Goal: Transaction & Acquisition: Obtain resource

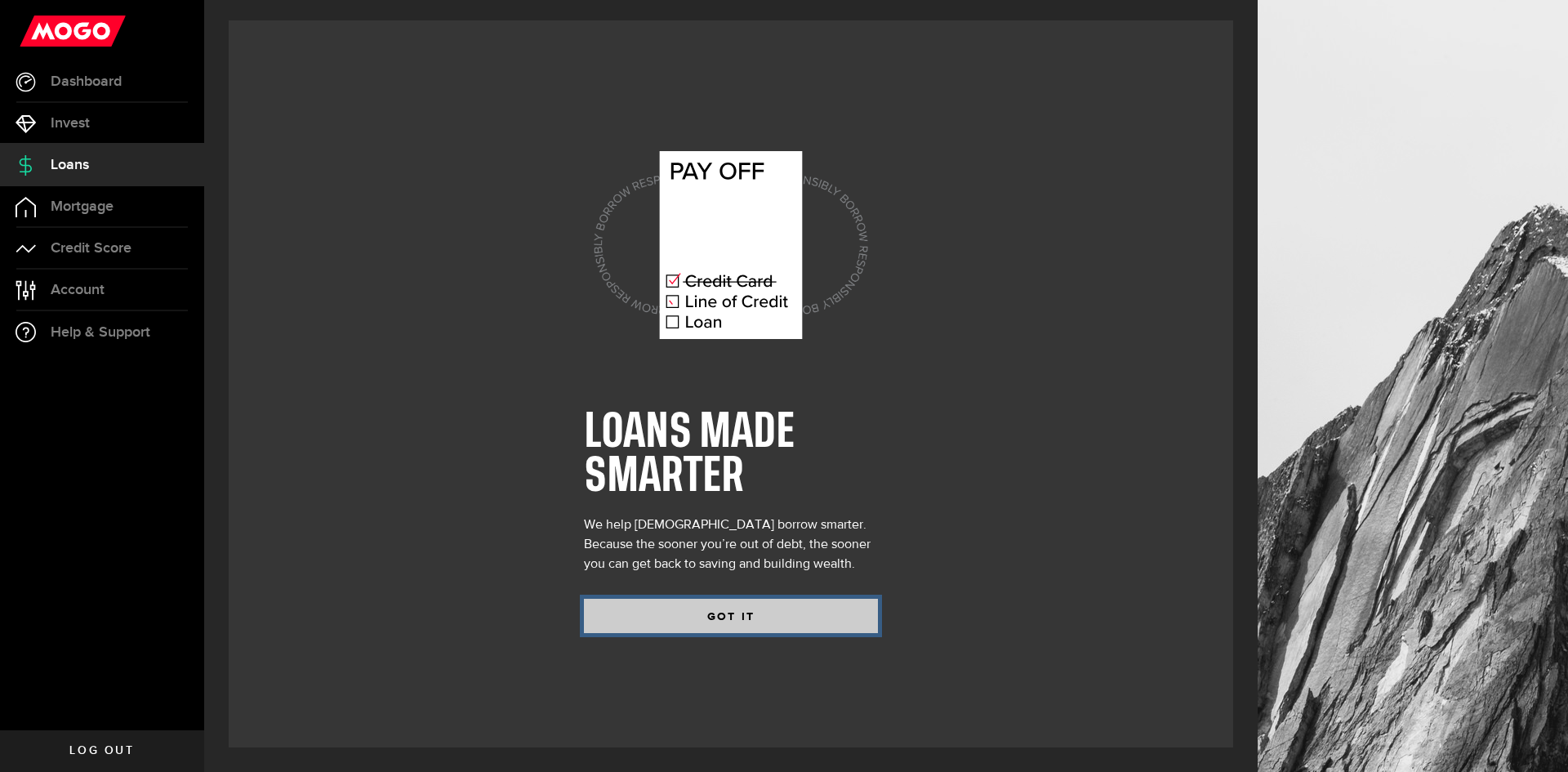
click at [763, 616] on button "GOT IT" at bounding box center [730, 616] width 294 height 35
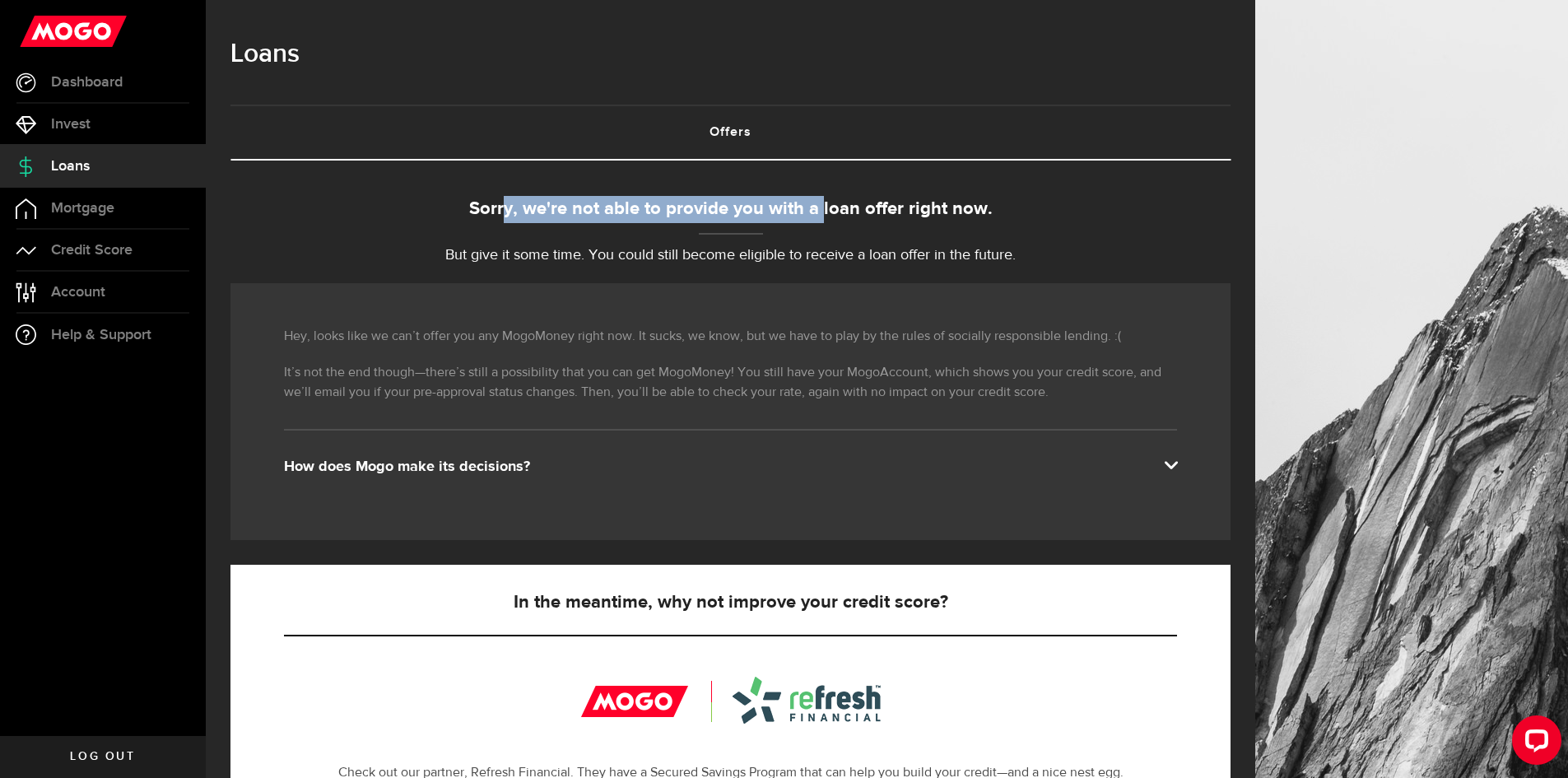
drag, startPoint x: 513, startPoint y: 210, endPoint x: 1108, endPoint y: 236, distance: 595.6
click at [1024, 222] on div "Sorry, we're not able to provide you with a loan offer right now." at bounding box center [730, 209] width 1000 height 27
click at [1115, 270] on div "Sorry, we're not able to provide you with a loan offer right now. But give it s…" at bounding box center [730, 650] width 1000 height 909
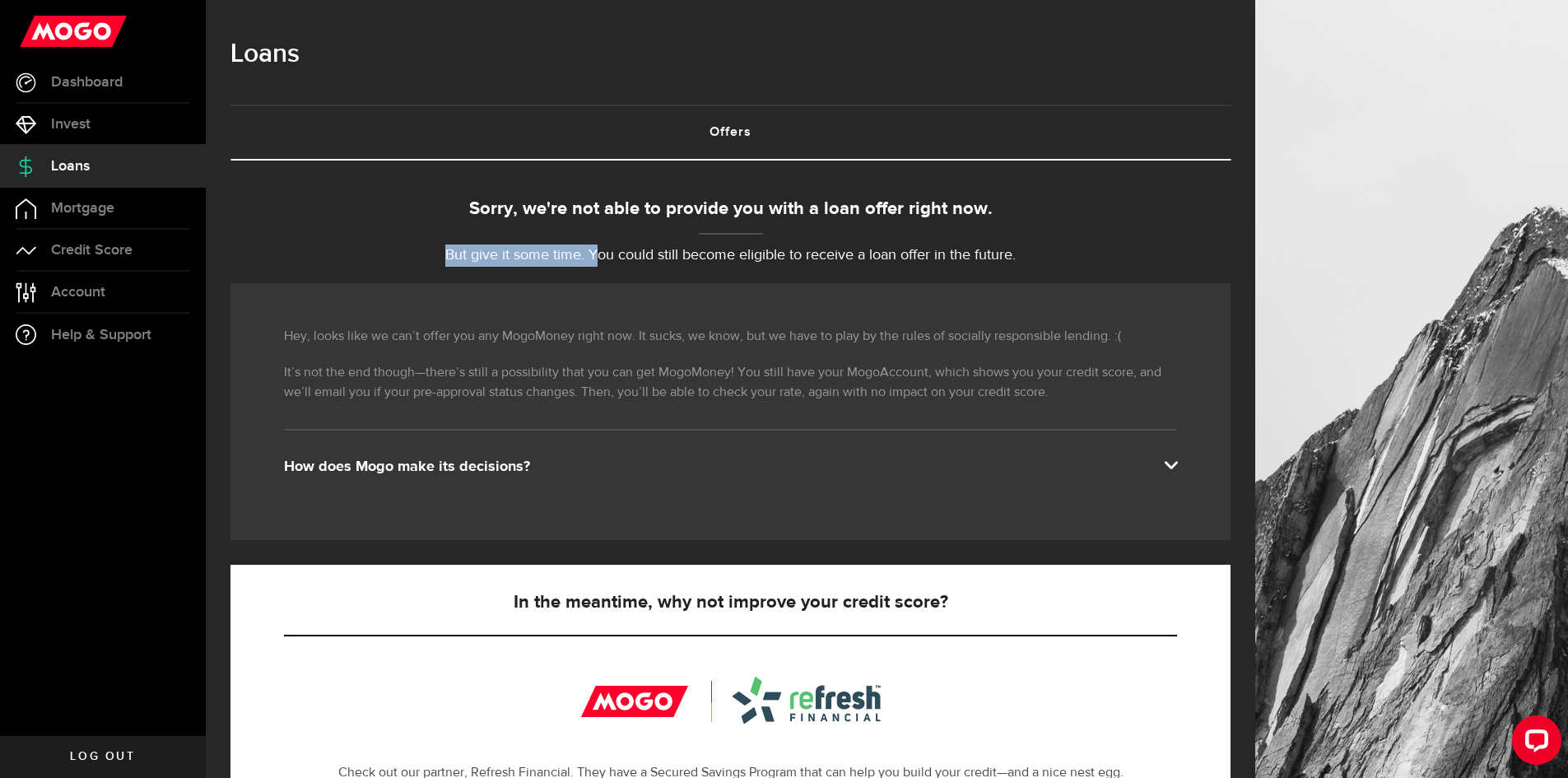
drag, startPoint x: 426, startPoint y: 263, endPoint x: 866, endPoint y: 284, distance: 440.5
click at [815, 274] on div "Sorry, we're not able to provide you with a loan offer right now. But give it s…" at bounding box center [730, 650] width 1000 height 909
drag, startPoint x: 1007, startPoint y: 326, endPoint x: 1022, endPoint y: 320, distance: 16.2
click at [1008, 326] on div "Hey, looks like we can’t offer you any MogoMoney right now. It sucks, we know, …" at bounding box center [730, 411] width 1000 height 257
drag, startPoint x: 741, startPoint y: 253, endPoint x: 1038, endPoint y: 271, distance: 297.5
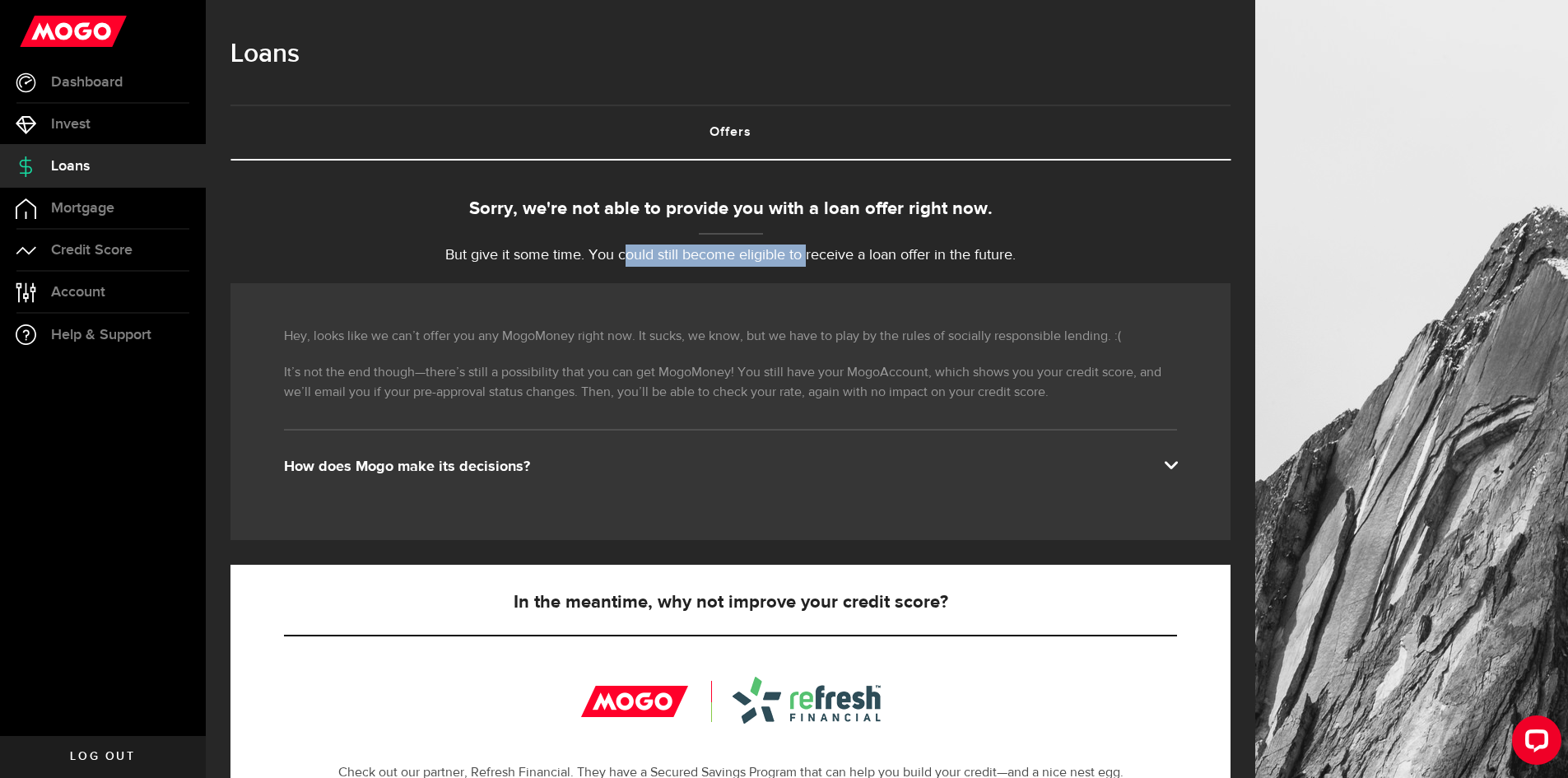
click at [950, 257] on p "But give it some time. You could still become eligible to receive a loan offer …" at bounding box center [730, 256] width 1000 height 22
click at [1039, 276] on div "Sorry, we're not able to provide you with a loan offer right now. But give it s…" at bounding box center [730, 650] width 1000 height 909
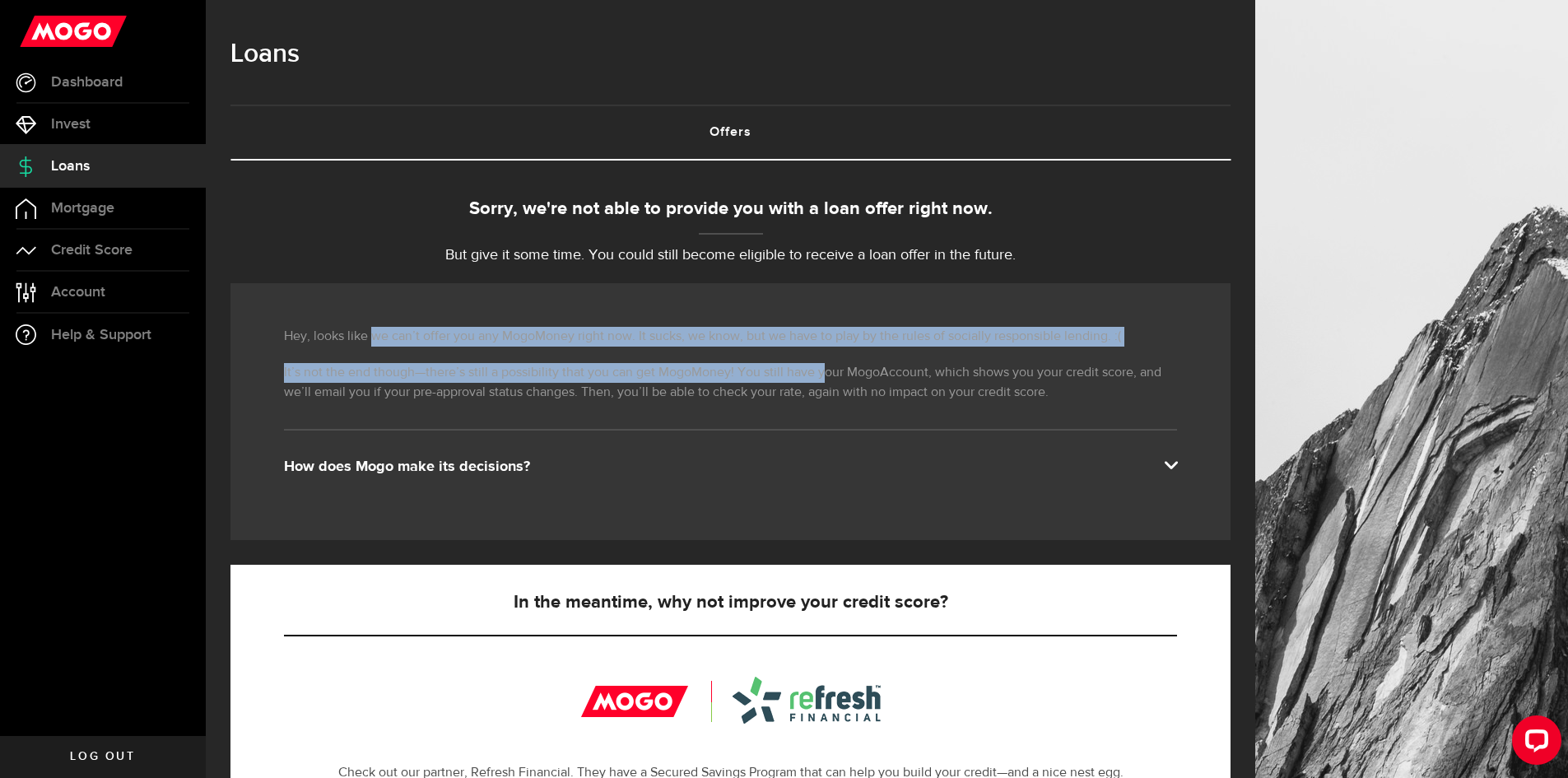
drag, startPoint x: 417, startPoint y: 345, endPoint x: 960, endPoint y: 374, distance: 543.8
click at [900, 362] on div "Hey, looks like we can’t offer you any MogoMoney right now. It sucks, we know, …" at bounding box center [730, 411] width 1000 height 257
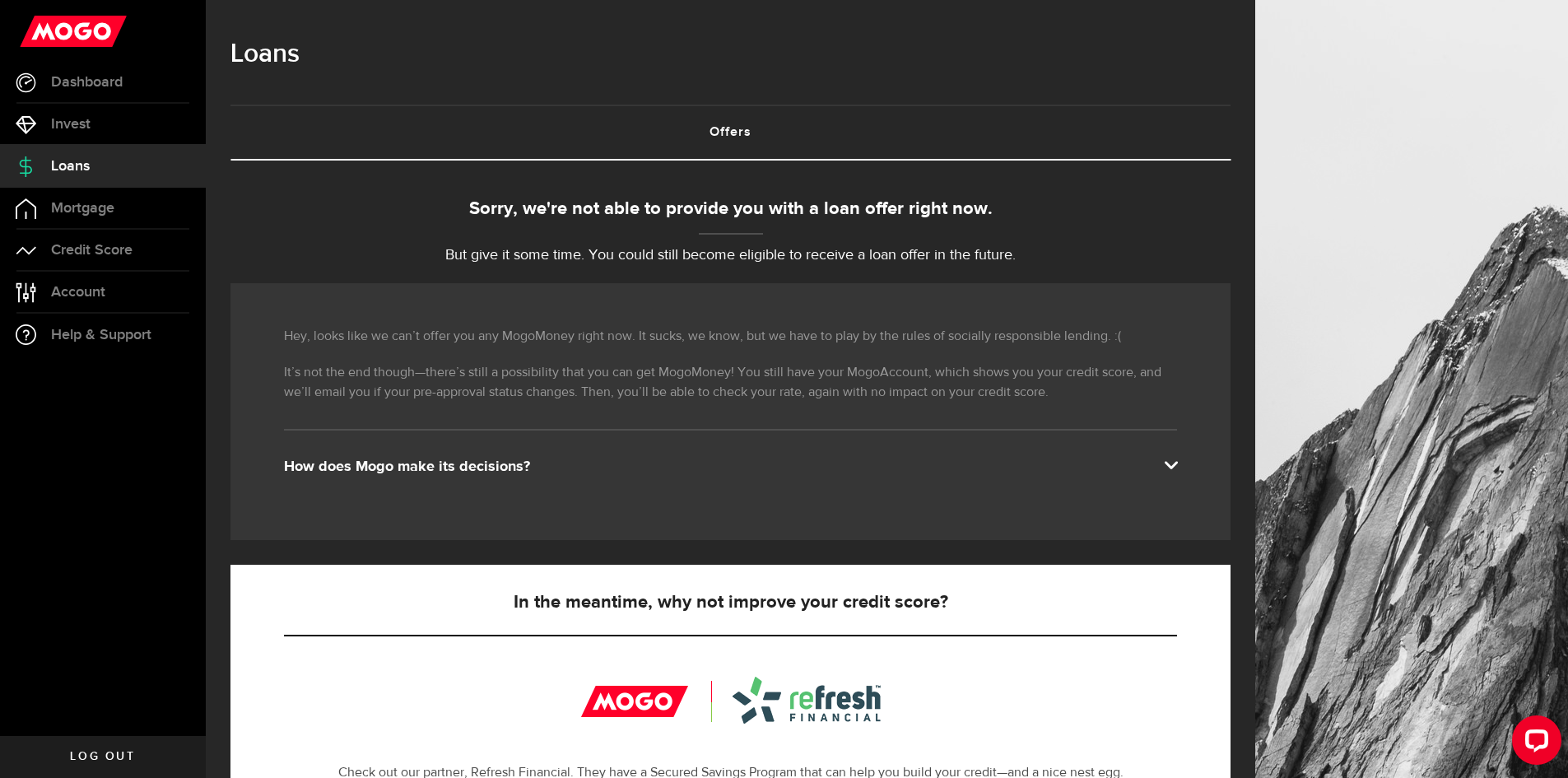
click at [956, 414] on div "Hey, looks like we can’t offer you any MogoMoney right now. It sucks, we know, …" at bounding box center [730, 411] width 1000 height 257
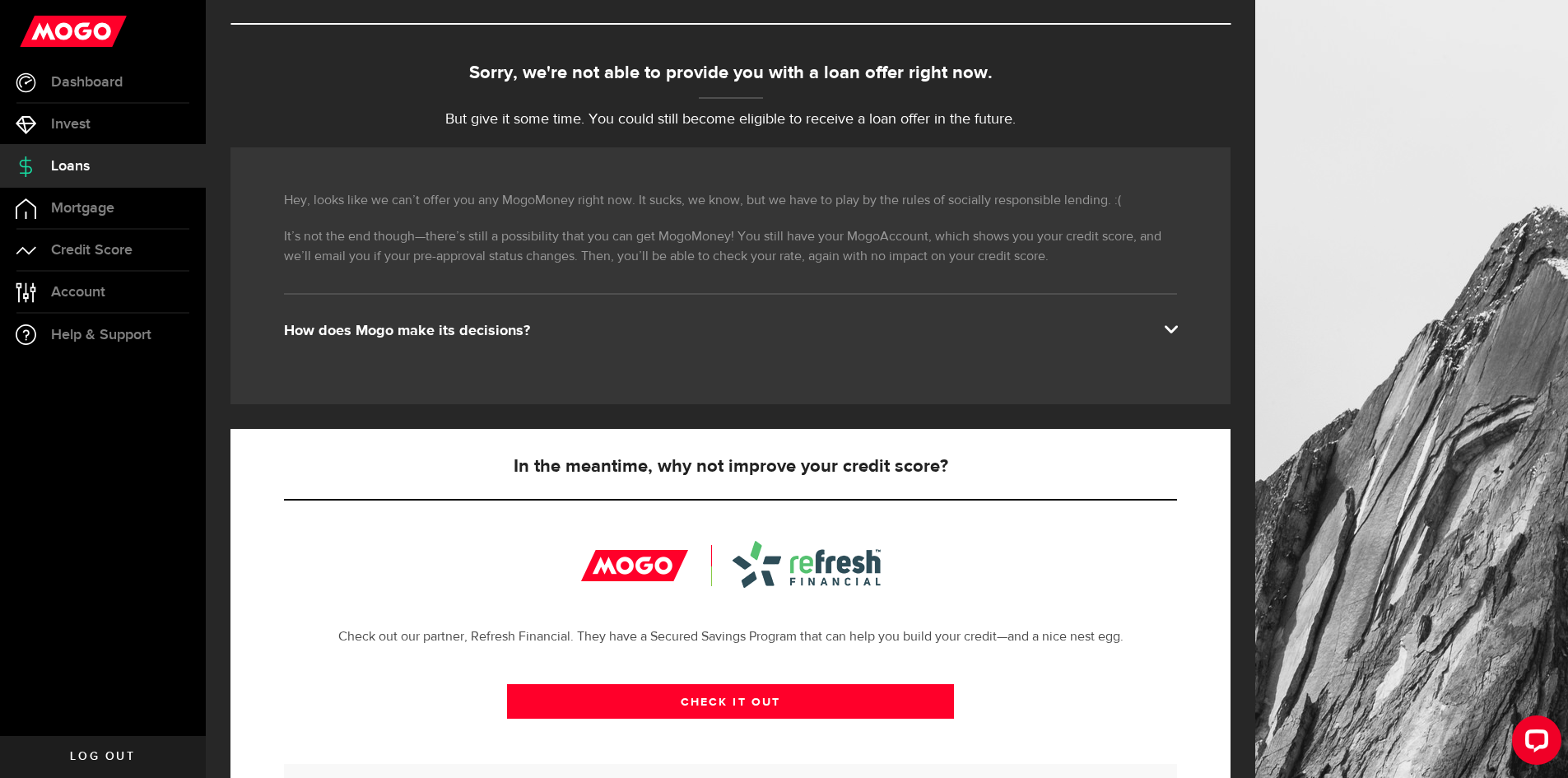
scroll to position [274, 0]
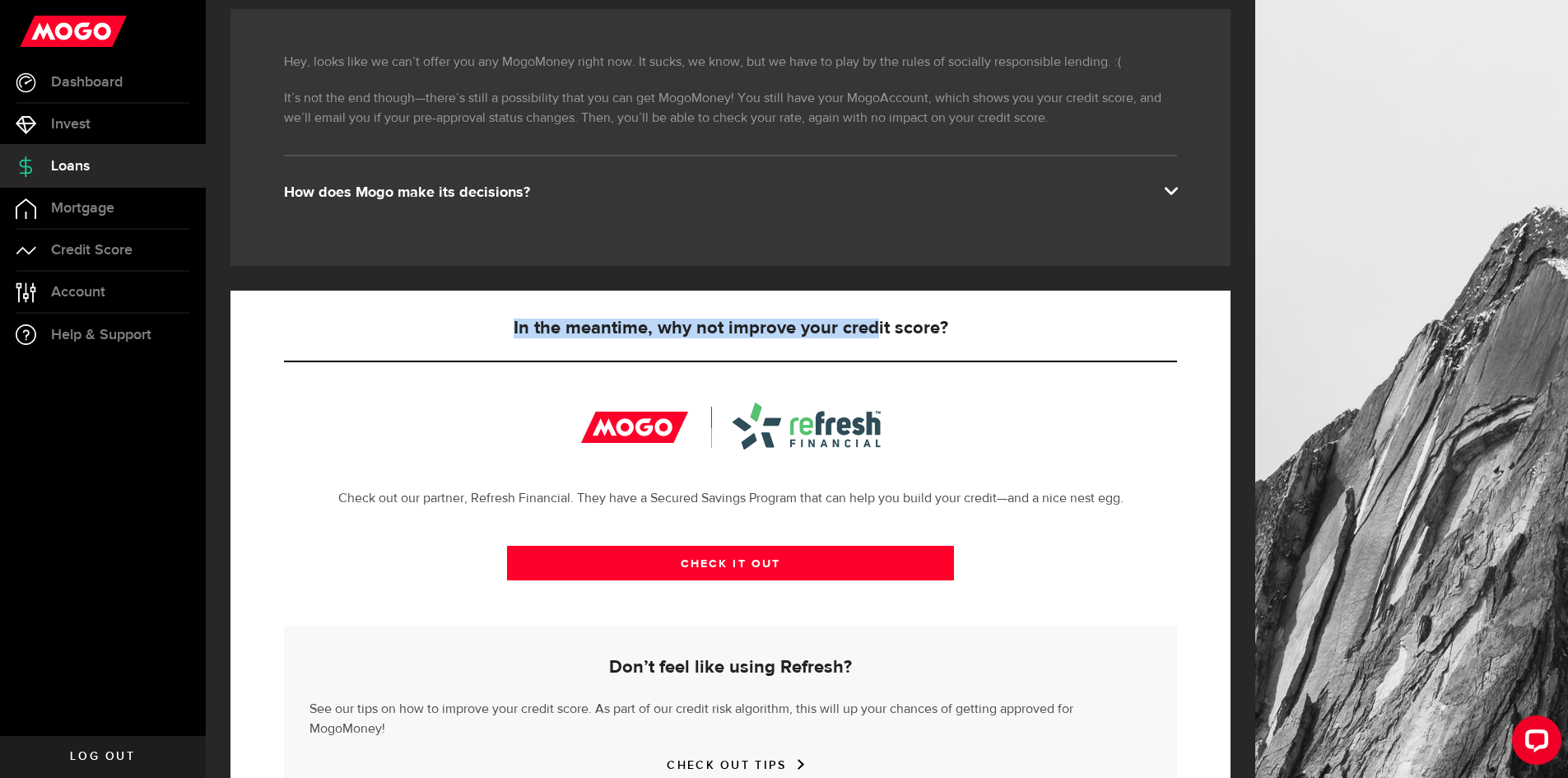
drag, startPoint x: 562, startPoint y: 346, endPoint x: 1060, endPoint y: 329, distance: 498.3
click at [903, 308] on div "In the meantime, why not improve your credit score? Check out our partner, Refr…" at bounding box center [730, 560] width 1000 height 541
click at [1075, 532] on div "CHECK IT OUT" at bounding box center [730, 575] width 893 height 100
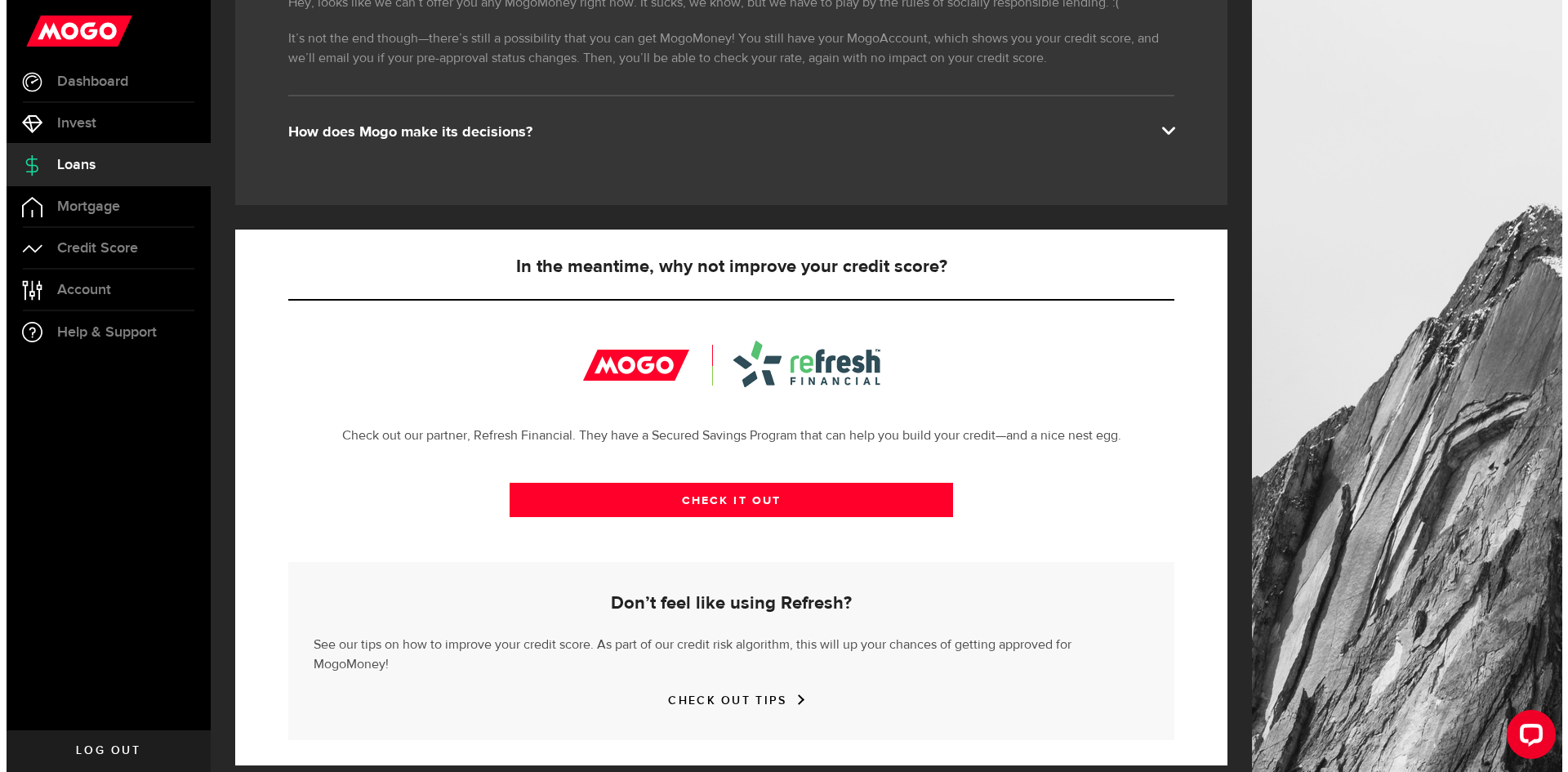
scroll to position [0, 0]
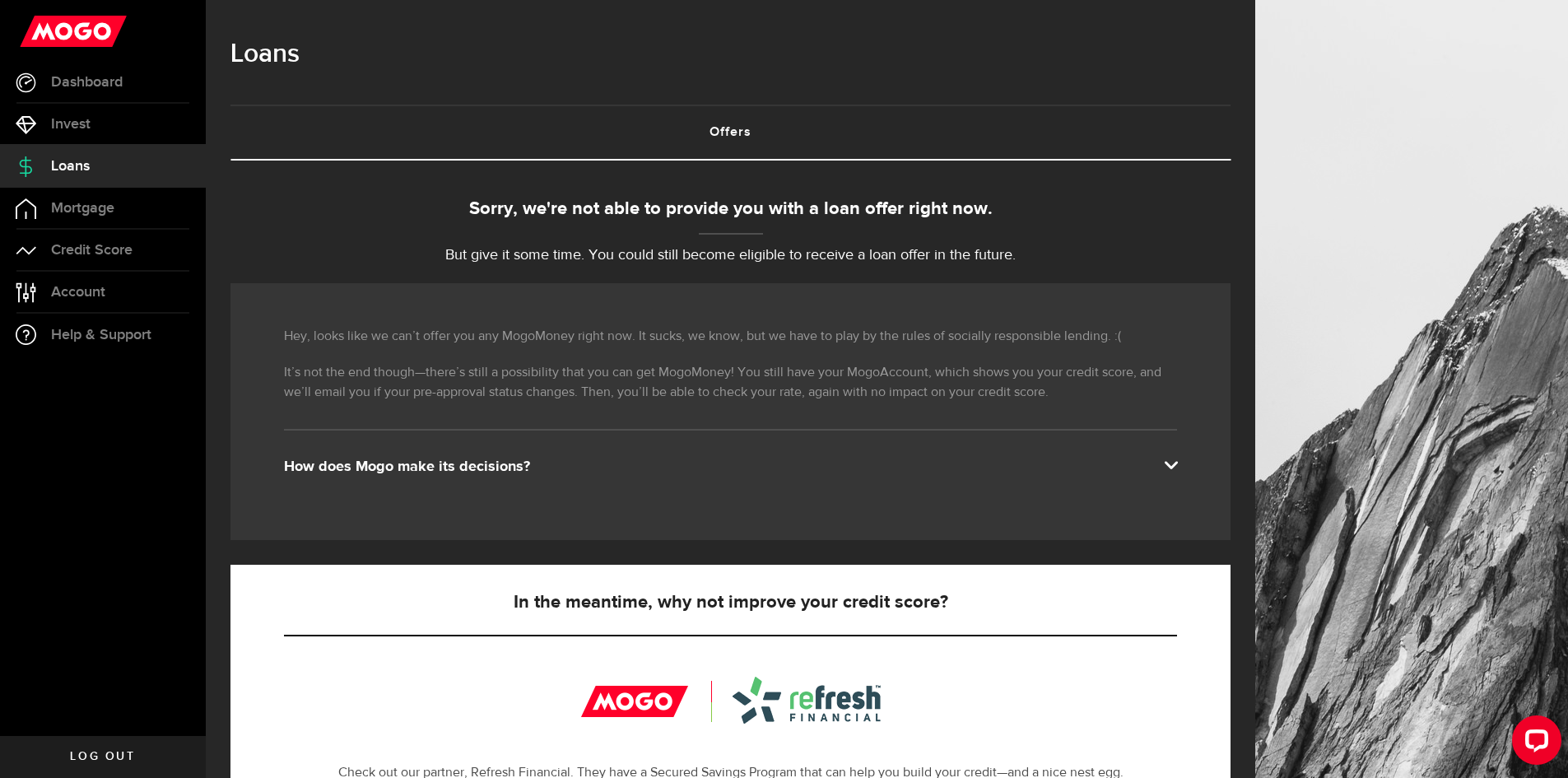
click at [75, 164] on span "Loans" at bounding box center [70, 166] width 39 height 15
click at [85, 68] on link "Dashboard" at bounding box center [103, 82] width 206 height 42
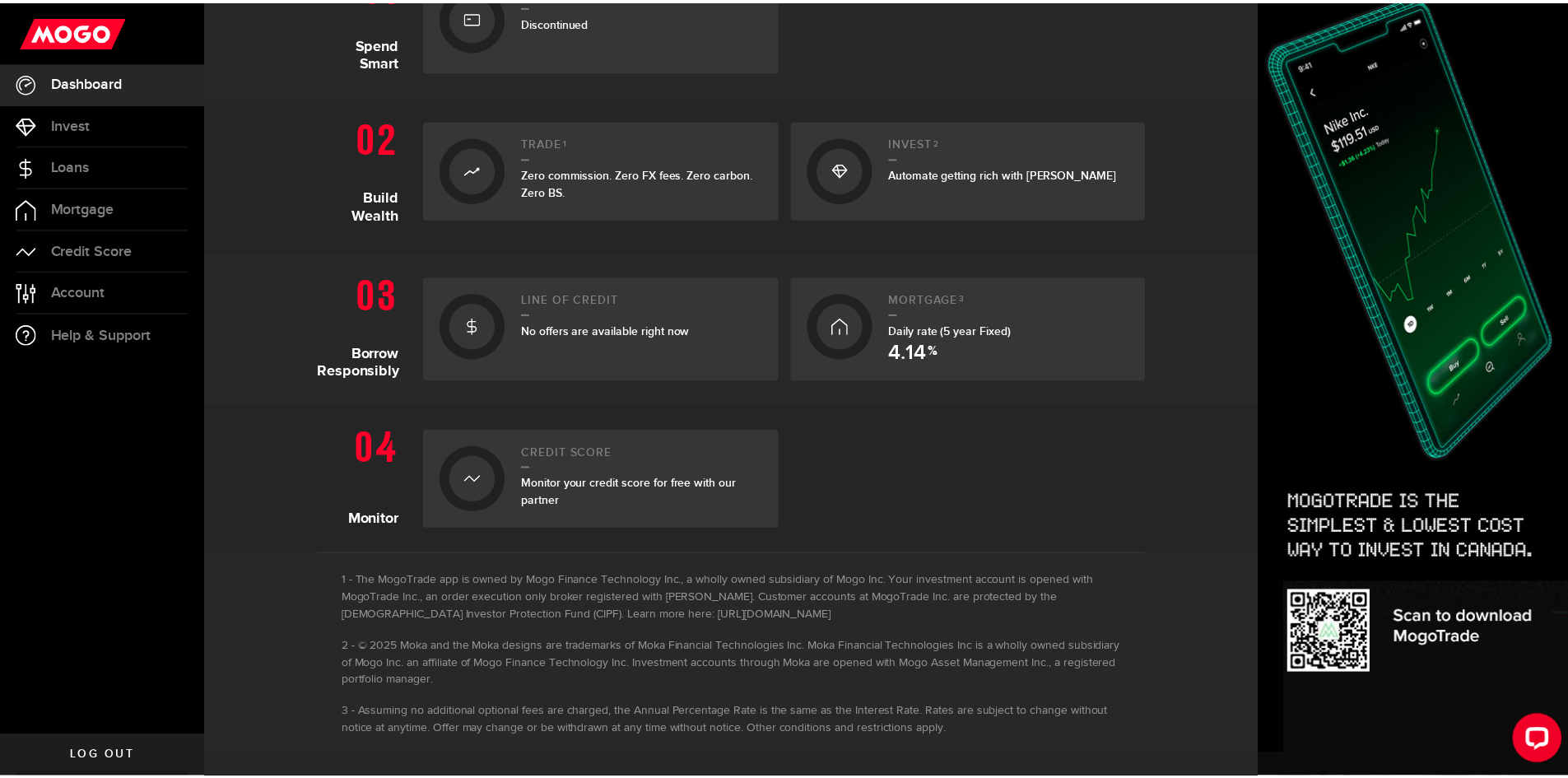
scroll to position [296, 0]
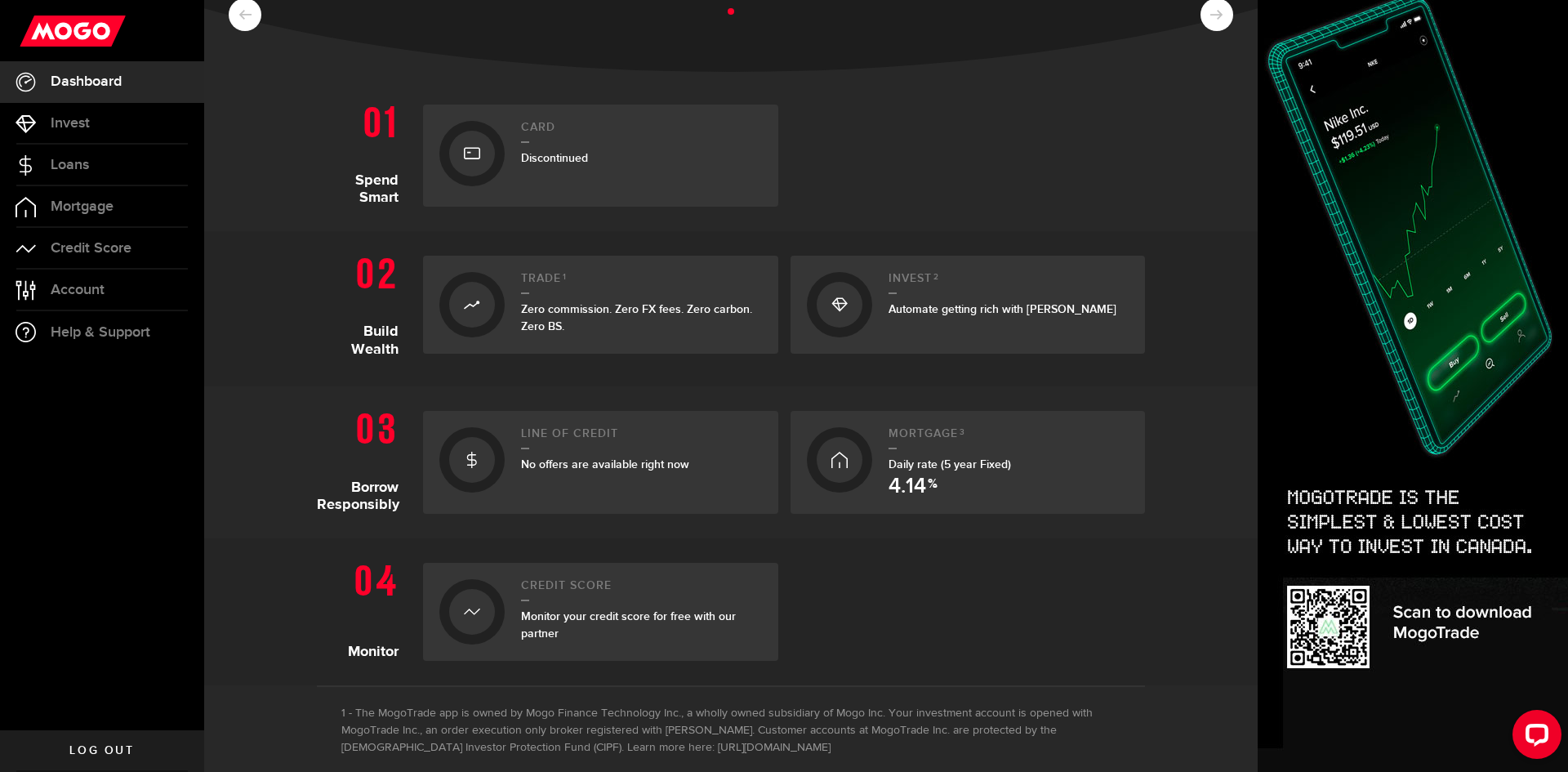
click at [959, 482] on div "Mortgage 3 Daily rate (5 year Fixed) 4.14 %" at bounding box center [1009, 462] width 241 height 70
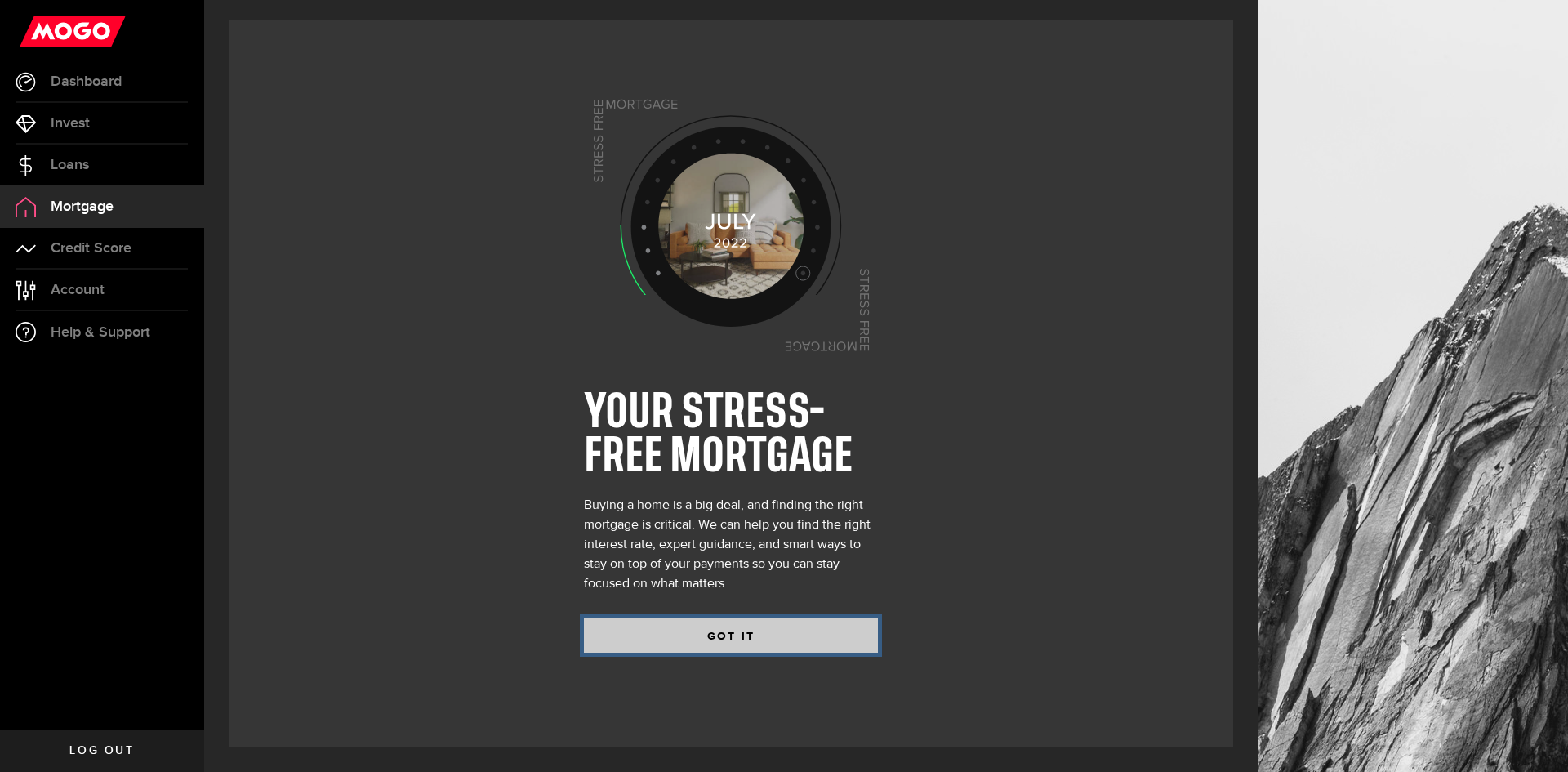
click at [786, 645] on button "GOT IT" at bounding box center [730, 636] width 294 height 35
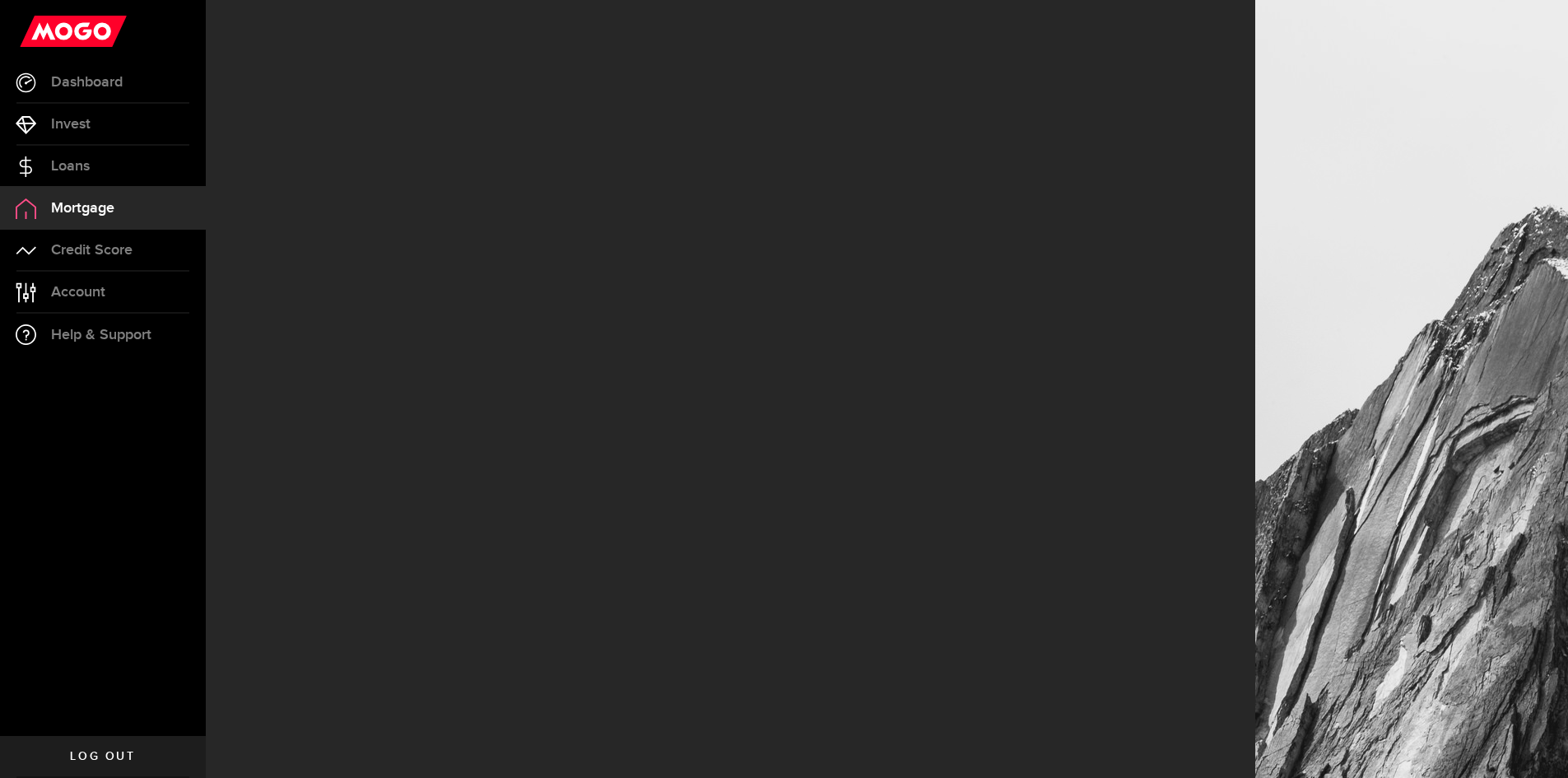
select select "3knYdhfXw4iYoq2m0WGQES"
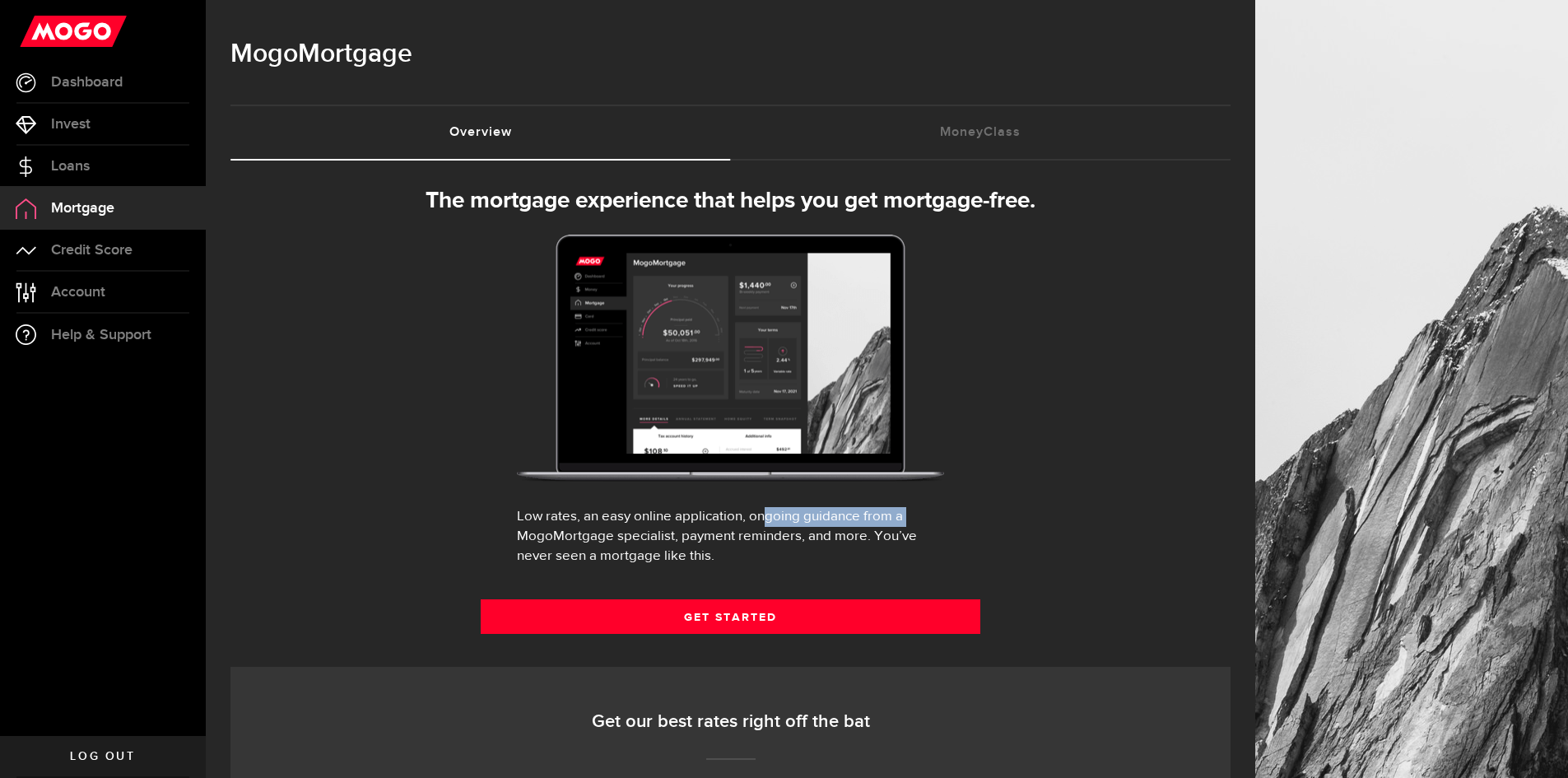
drag, startPoint x: 528, startPoint y: 531, endPoint x: 1092, endPoint y: 555, distance: 564.5
click at [853, 530] on div "Low rates, an easy online application, ongoing guidance from a MogoMortgage spe…" at bounding box center [730, 536] width 427 height 59
click at [1131, 561] on div "The mortgage experience that helps you get mortgage-free. Your MogoMortgage app…" at bounding box center [730, 662] width 1000 height 949
click at [956, 150] on link "MoneyClass (requires attention)" at bounding box center [981, 132] width 501 height 52
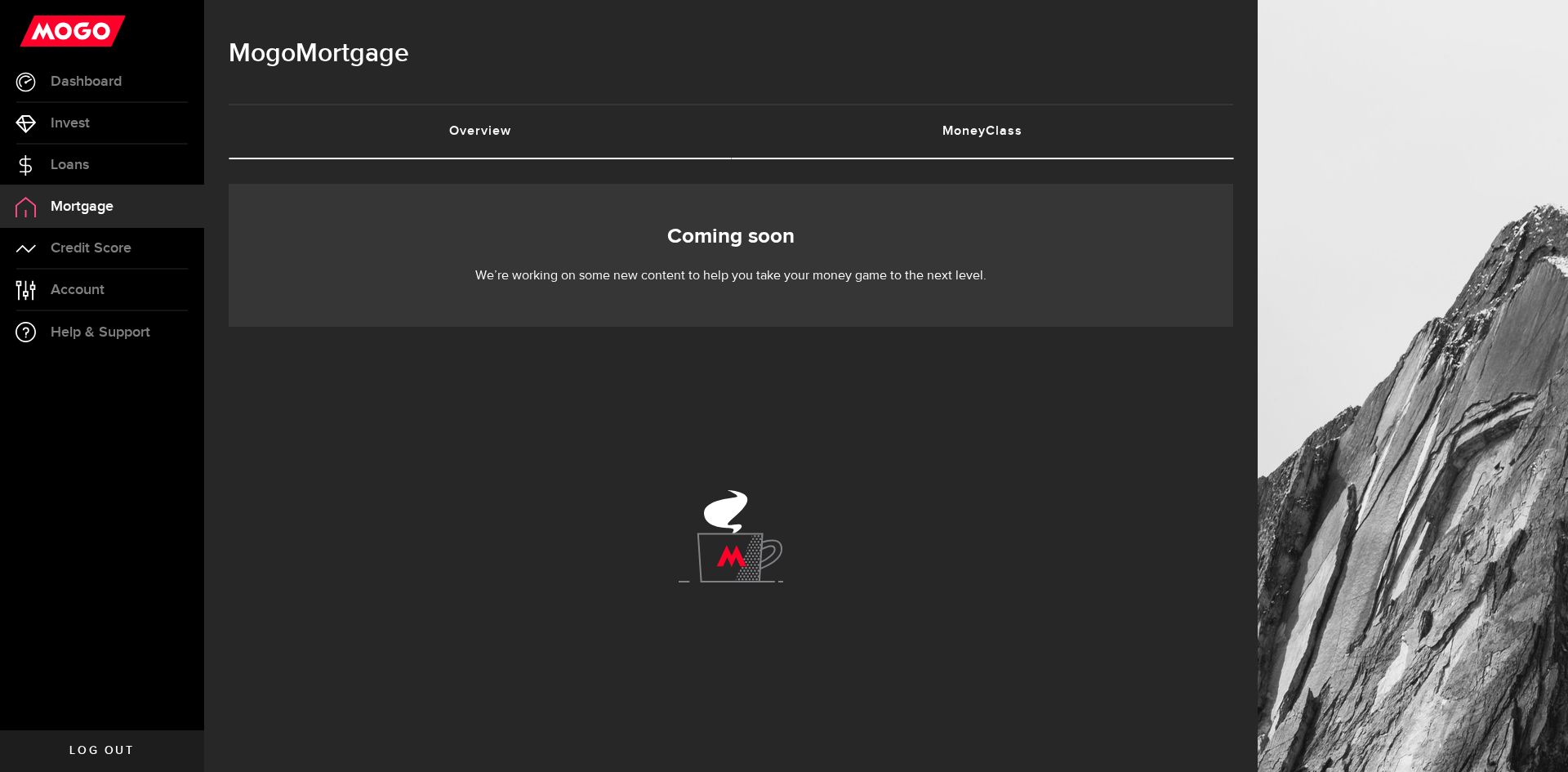
click at [518, 148] on link "Overview (requires attention)" at bounding box center [480, 131] width 502 height 52
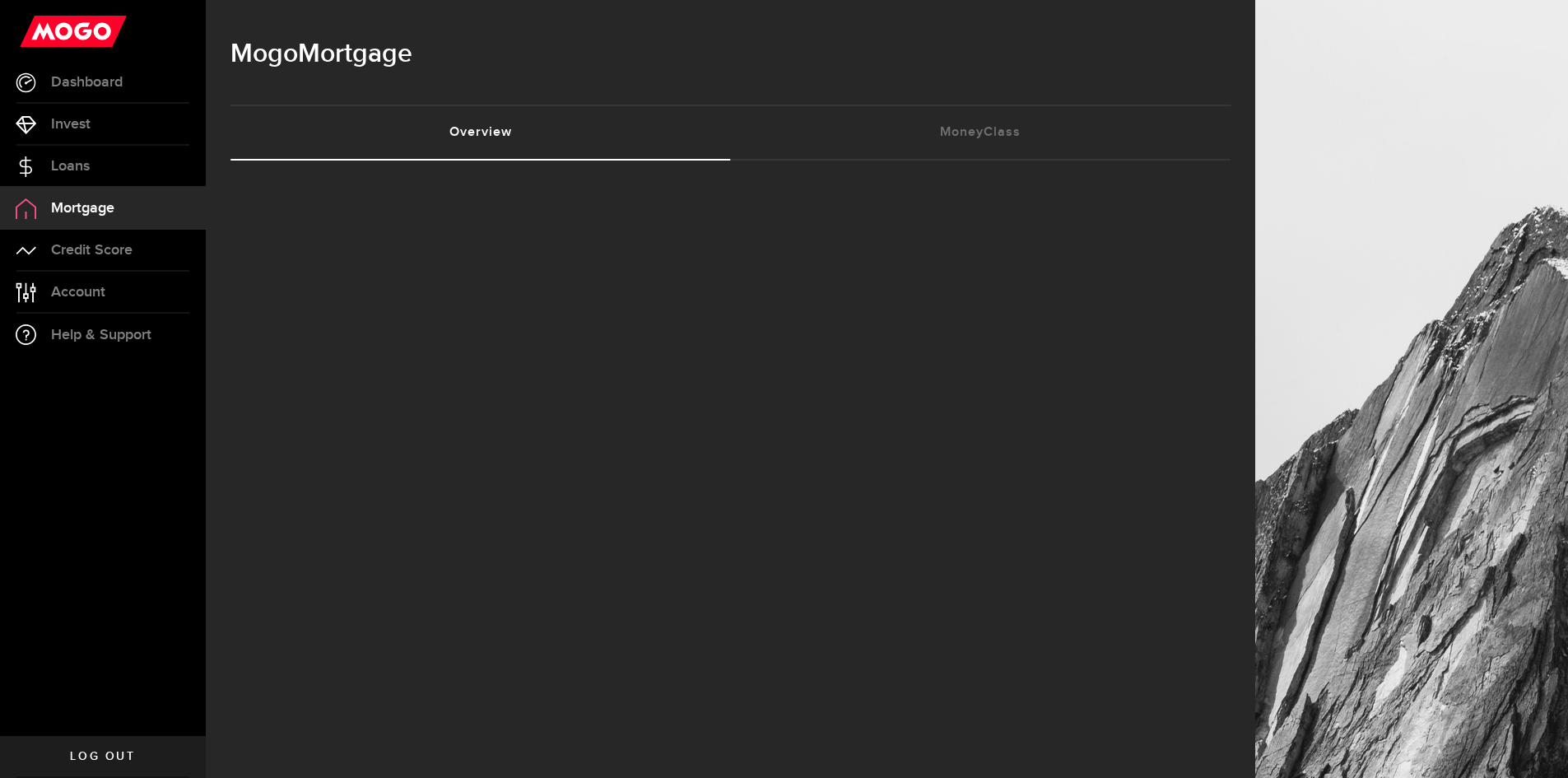
select select "3knYdhfXw4iYoq2m0WGQES"
